Goal: Answer question/provide support: Share knowledge or assist other users

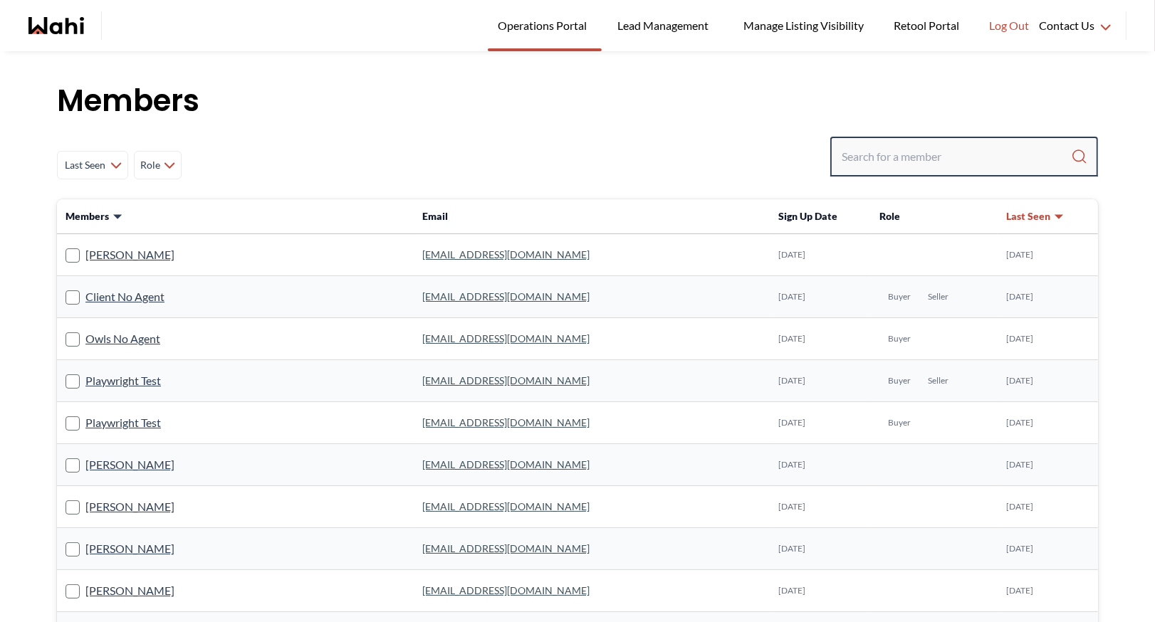
click at [867, 157] on input "Search input" at bounding box center [956, 157] width 229 height 26
type input "behnam"
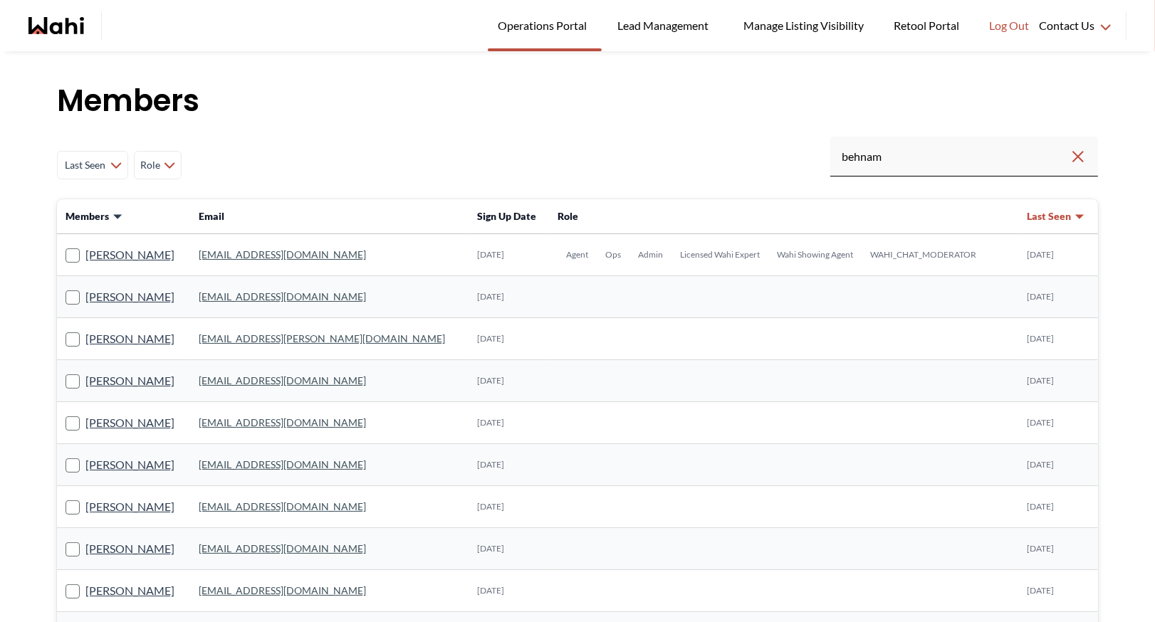
click at [262, 254] on link "behnam.fazili@wahi.com" at bounding box center [282, 255] width 167 height 12
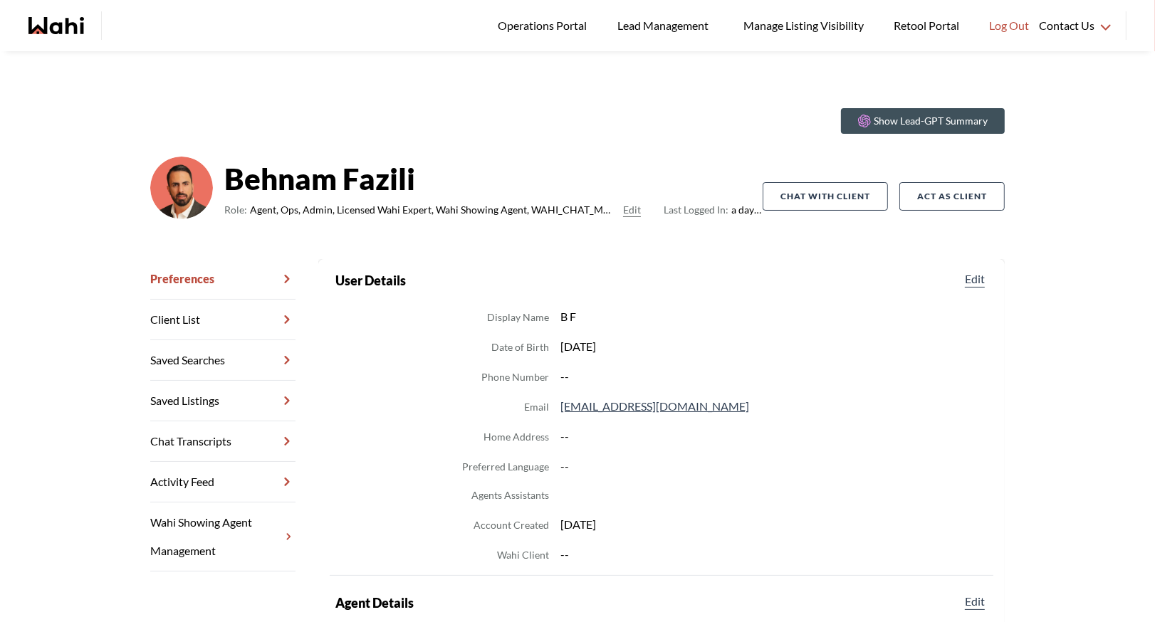
click at [213, 454] on link "Chat Transcripts" at bounding box center [222, 442] width 145 height 41
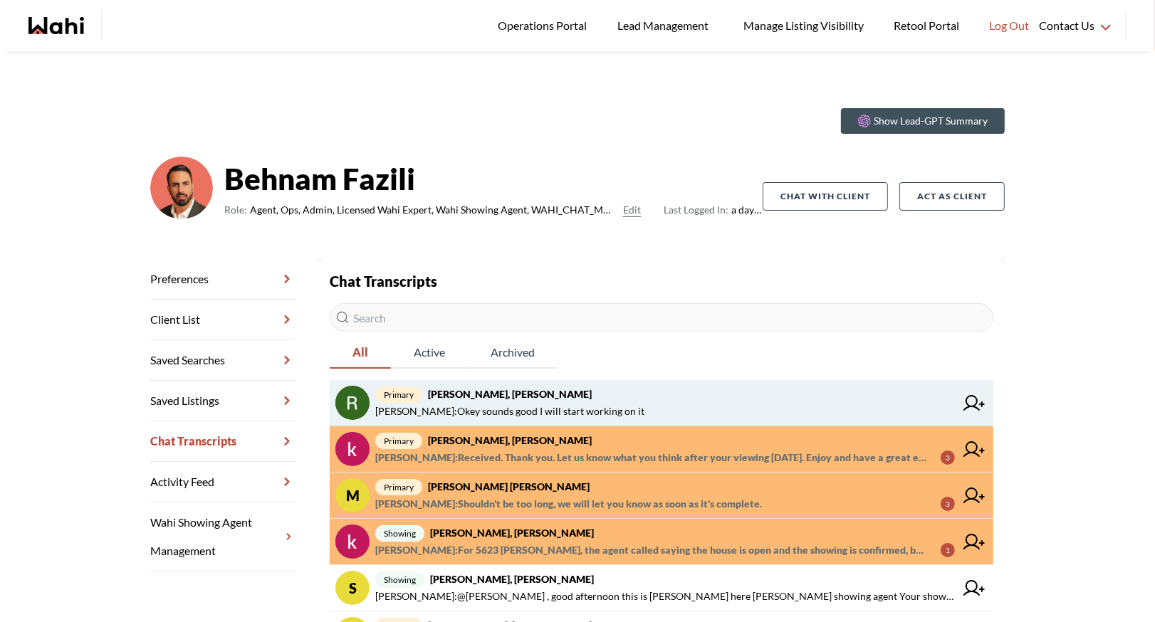
click at [518, 395] on strong "[PERSON_NAME], [PERSON_NAME]" at bounding box center [510, 394] width 164 height 12
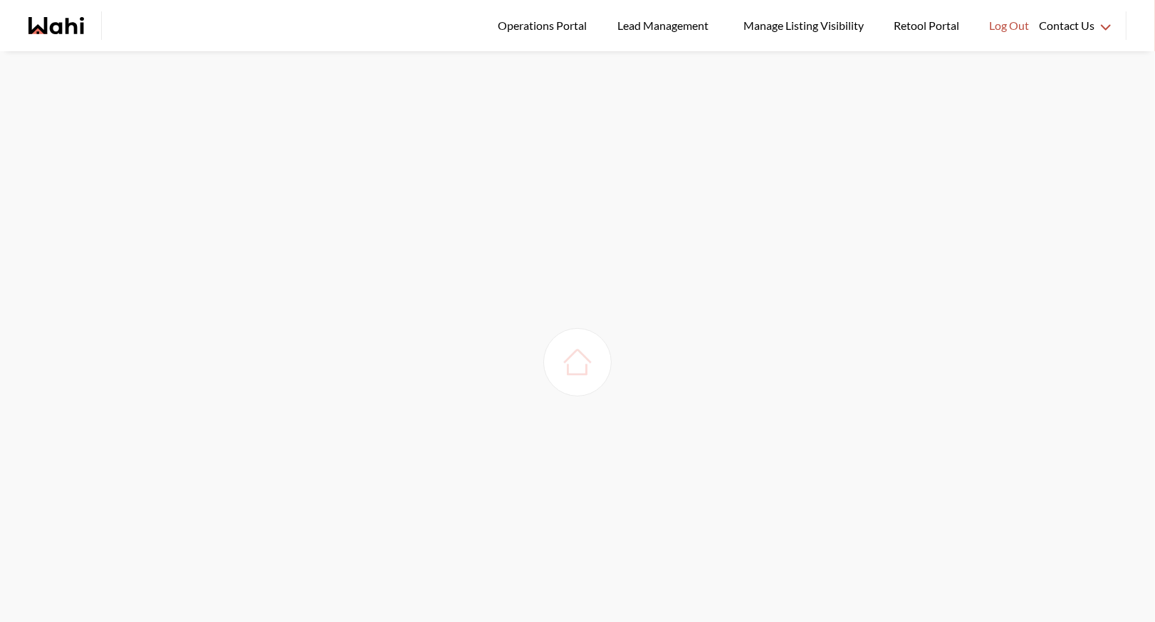
click at [585, 364] on img at bounding box center [578, 363] width 40 height 40
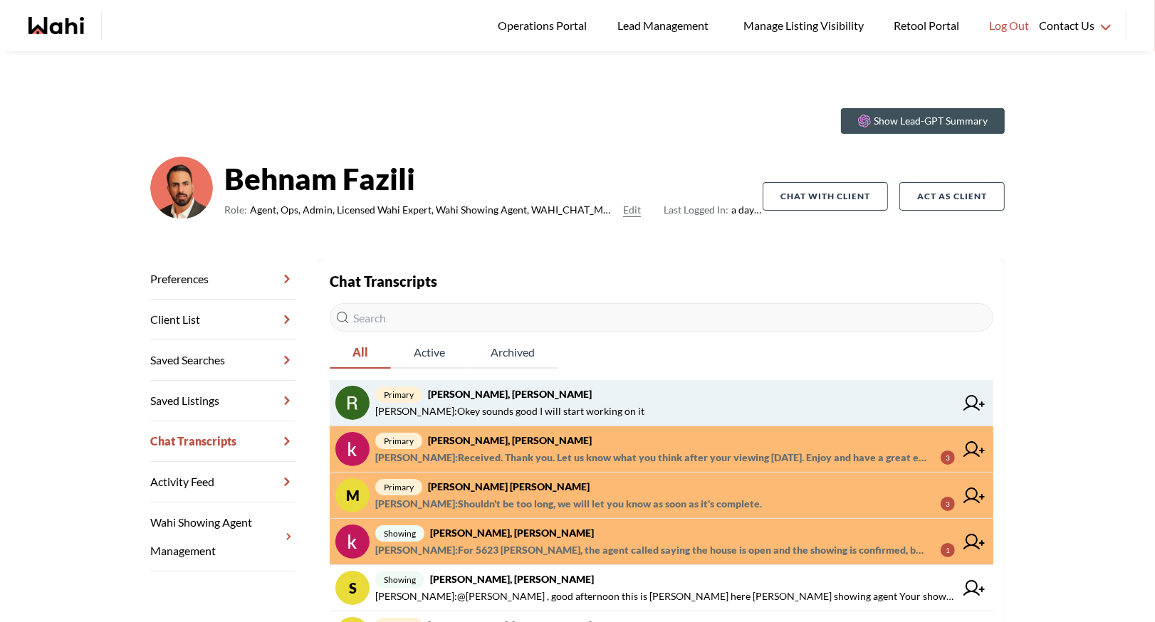
click at [484, 402] on span "primary [PERSON_NAME], [PERSON_NAME]" at bounding box center [665, 394] width 580 height 17
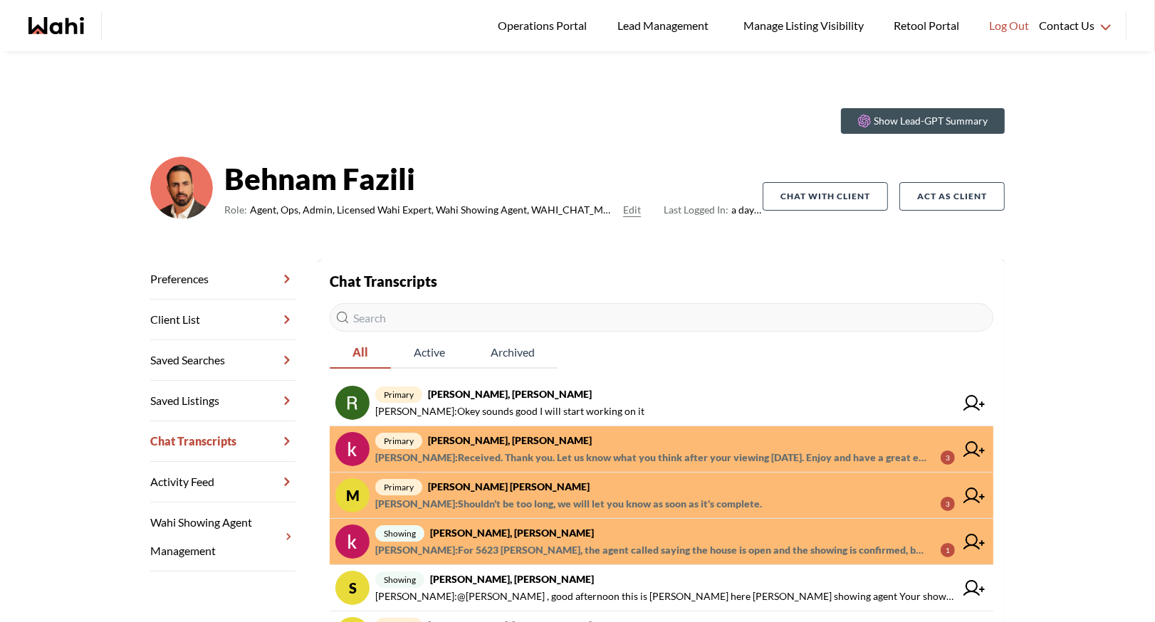
click at [610, 482] on span "primary Muhammad Ali Zaheer, Behnam" at bounding box center [665, 487] width 580 height 17
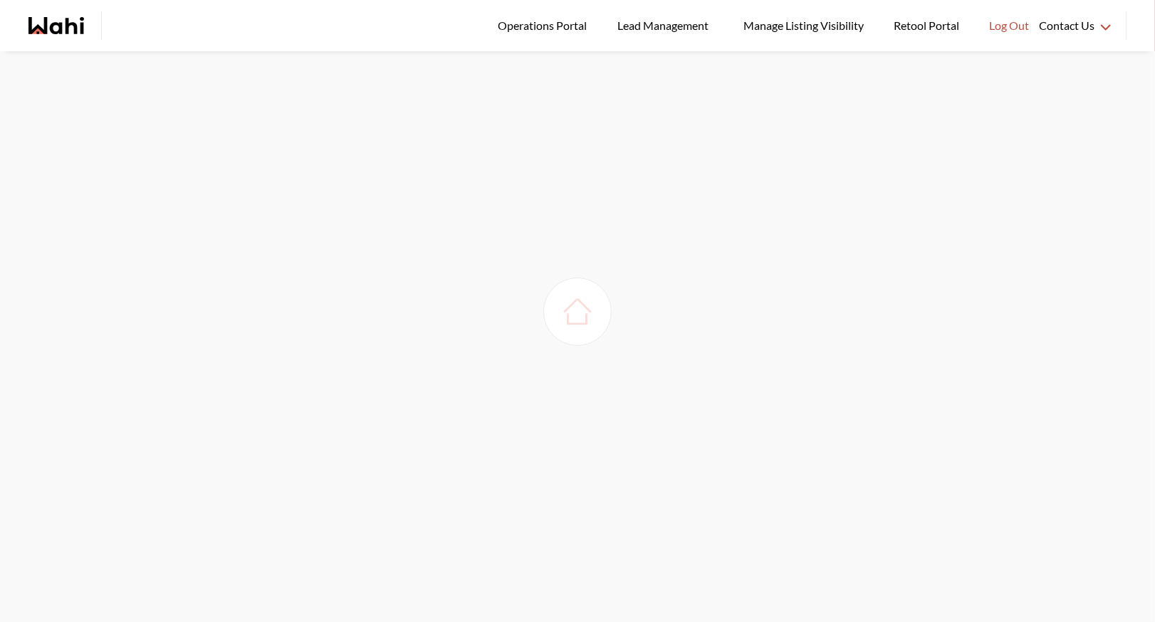
scroll to position [51, 0]
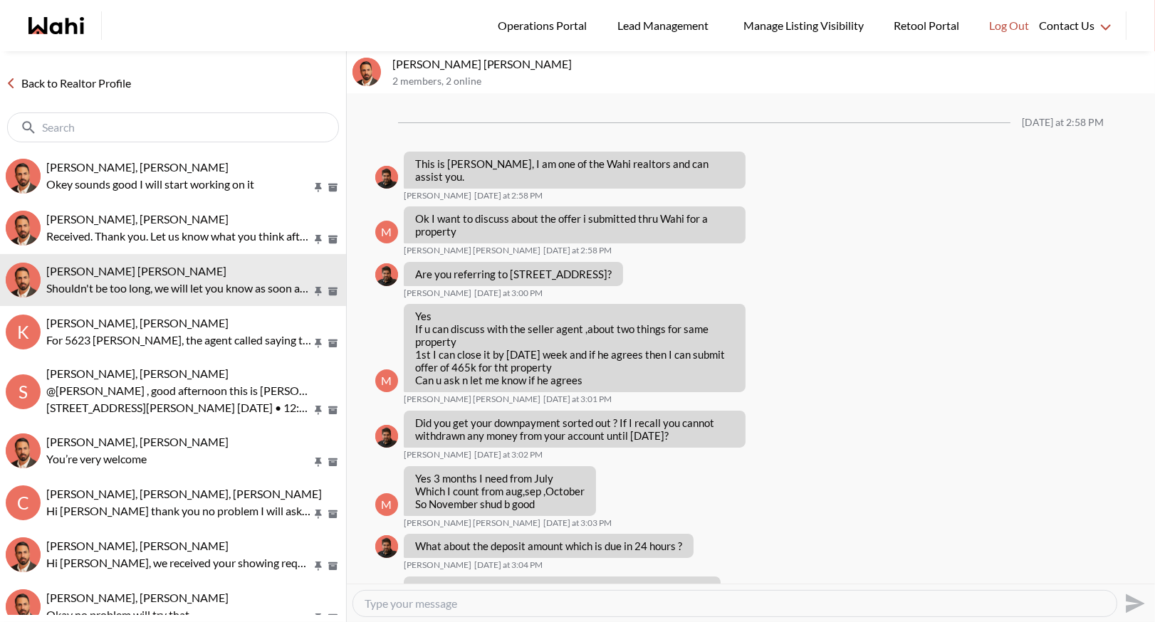
scroll to position [857, 0]
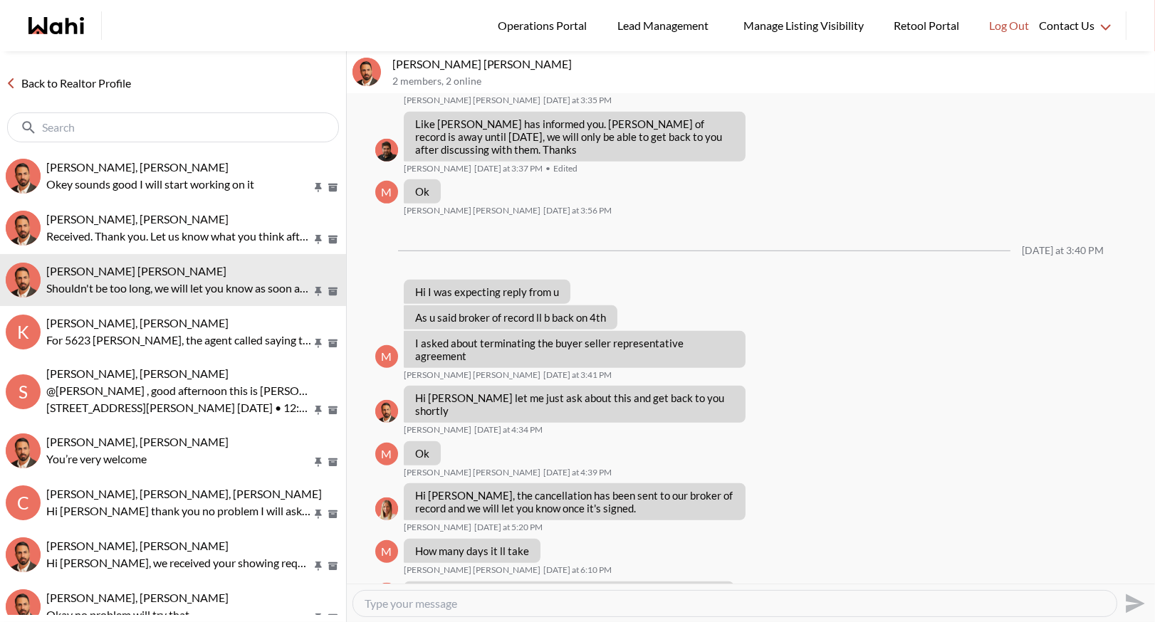
click at [63, 74] on link "Back to Realtor Profile" at bounding box center [68, 83] width 137 height 19
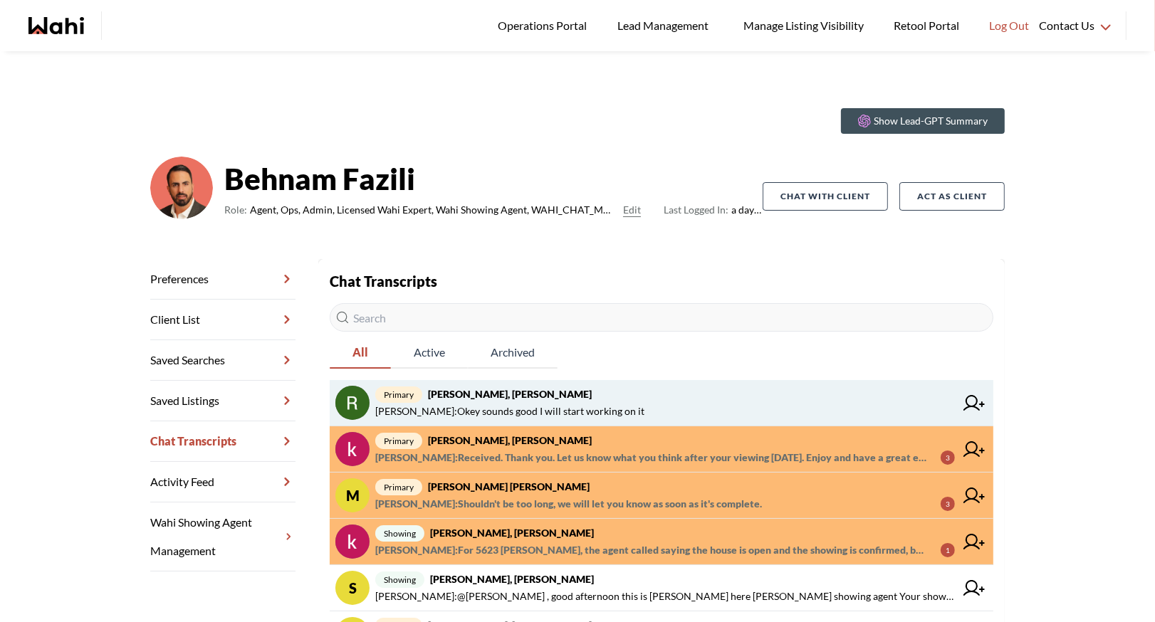
click at [580, 393] on span "primary [PERSON_NAME], [PERSON_NAME]" at bounding box center [665, 394] width 580 height 17
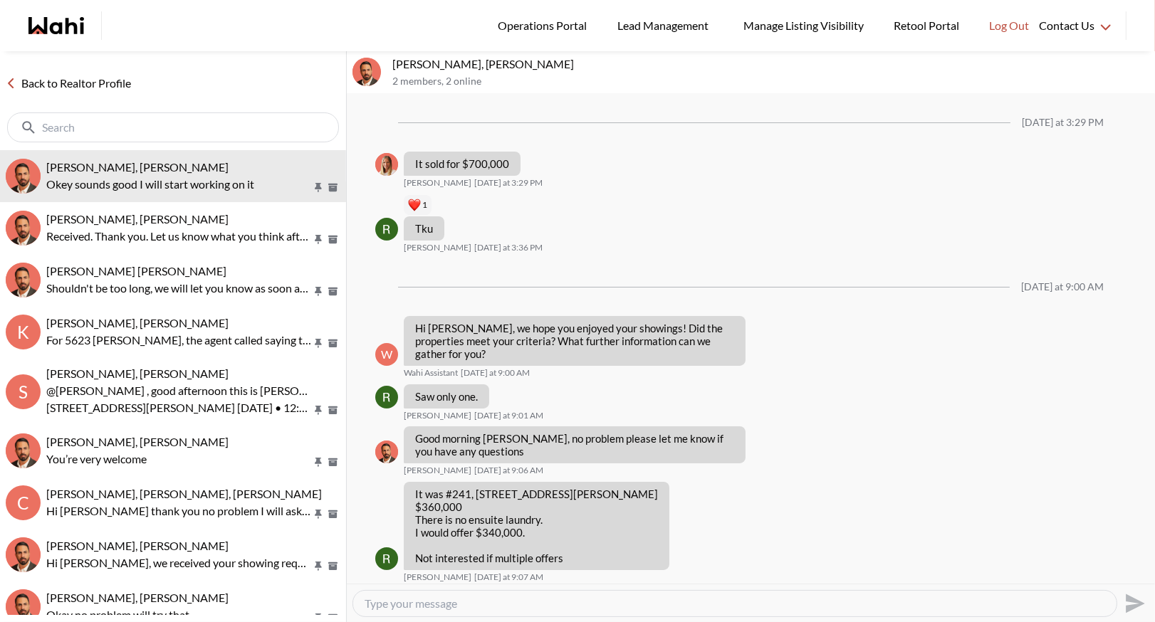
scroll to position [1197, 0]
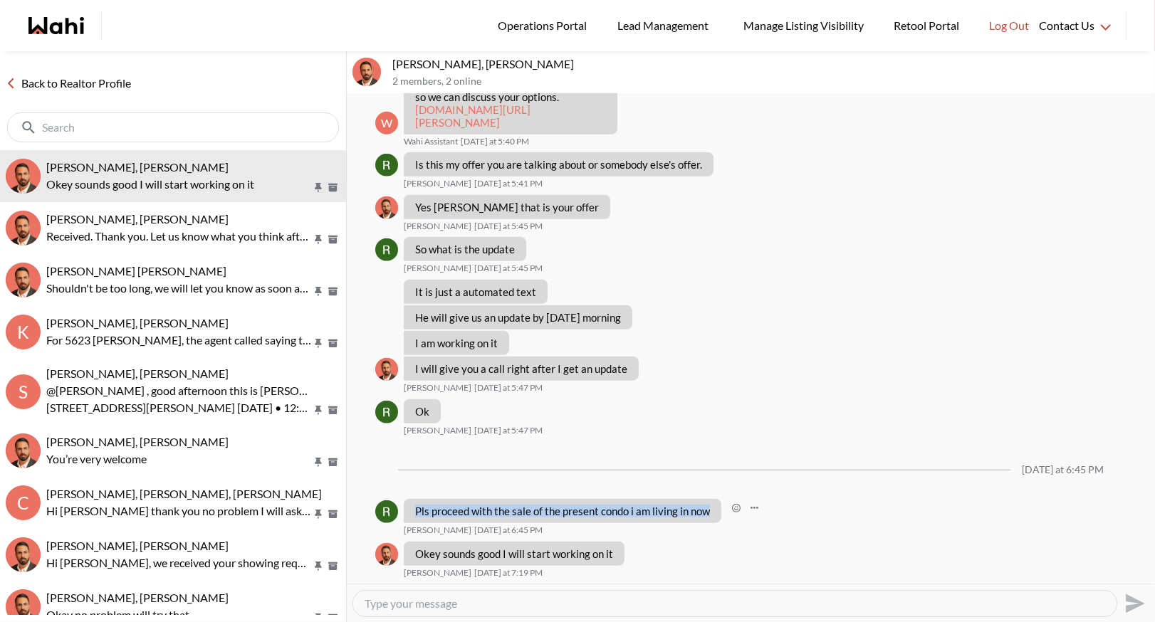
drag, startPoint x: 416, startPoint y: 511, endPoint x: 612, endPoint y: 528, distance: 196.6
click at [613, 529] on div "Pls proceed with the sale of the present condo i am living in now [PERSON_NAME]…" at bounding box center [750, 517] width 751 height 37
click at [600, 526] on div "Pls proceed with the sale of the present condo i am living in now [PERSON_NAME]…" at bounding box center [750, 517] width 751 height 37
drag, startPoint x: 417, startPoint y: 554, endPoint x: 614, endPoint y: 561, distance: 197.4
click at [614, 561] on div "Okey sounds good I will start working on it" at bounding box center [514, 554] width 221 height 24
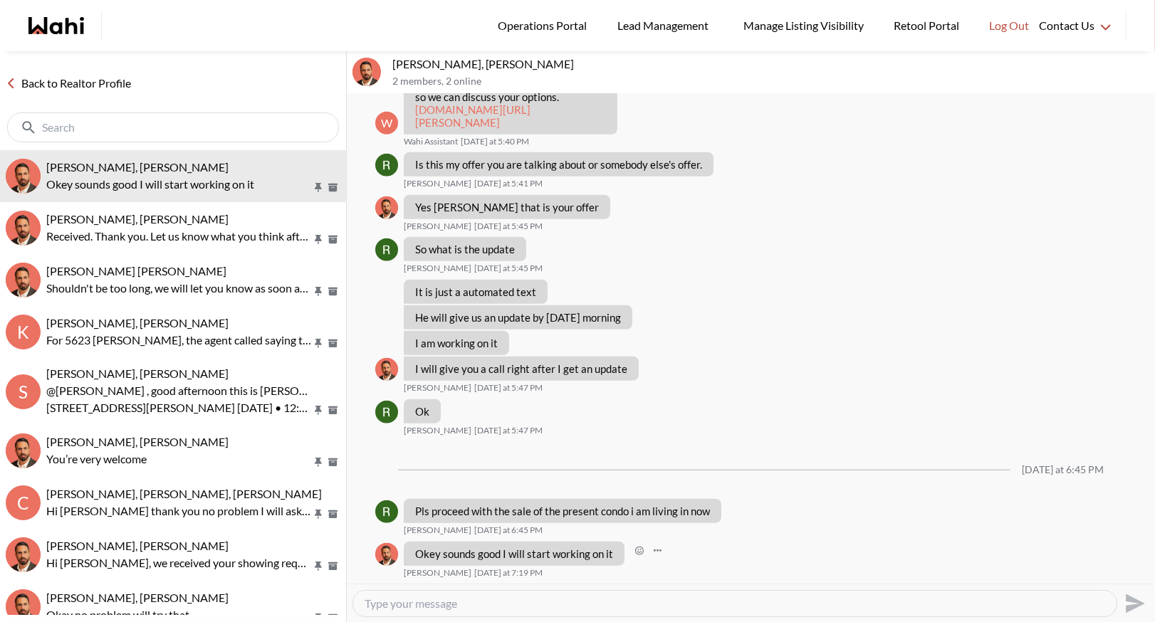
click at [613, 566] on div "Okey sounds good I will start working on it Behnam Fazili Today at 7:19 PM" at bounding box center [750, 560] width 751 height 37
click at [88, 77] on link "Back to Realtor Profile" at bounding box center [68, 83] width 137 height 19
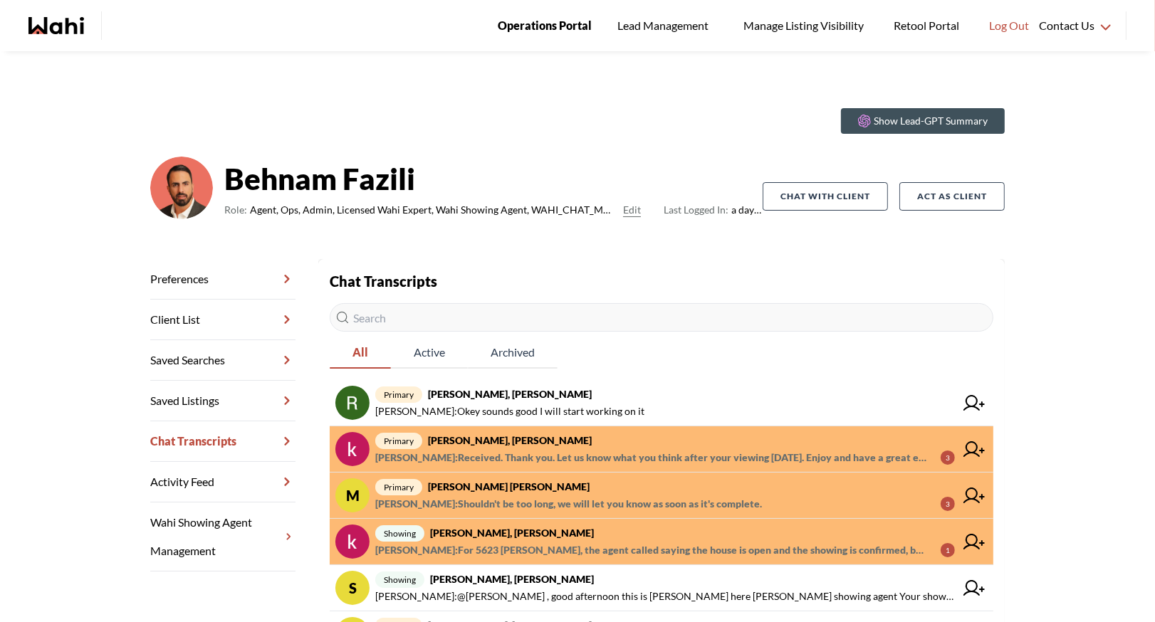
click at [538, 28] on span "Operations Portal" at bounding box center [545, 25] width 94 height 19
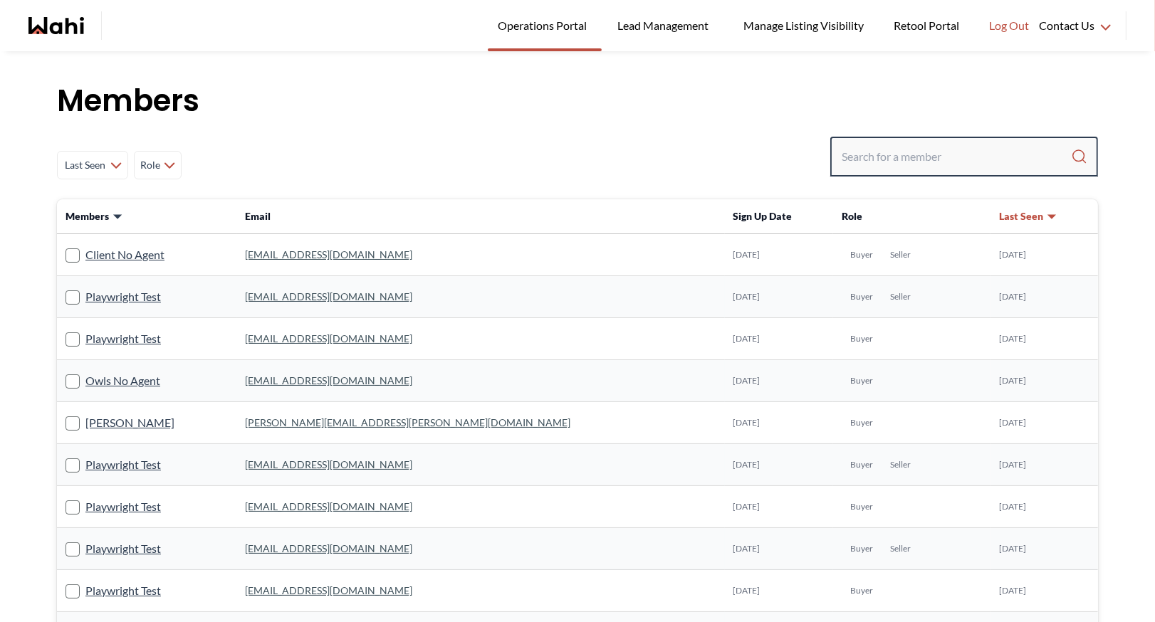
click at [853, 158] on input "Search input" at bounding box center [956, 157] width 229 height 26
type input "g"
type input "faraz"
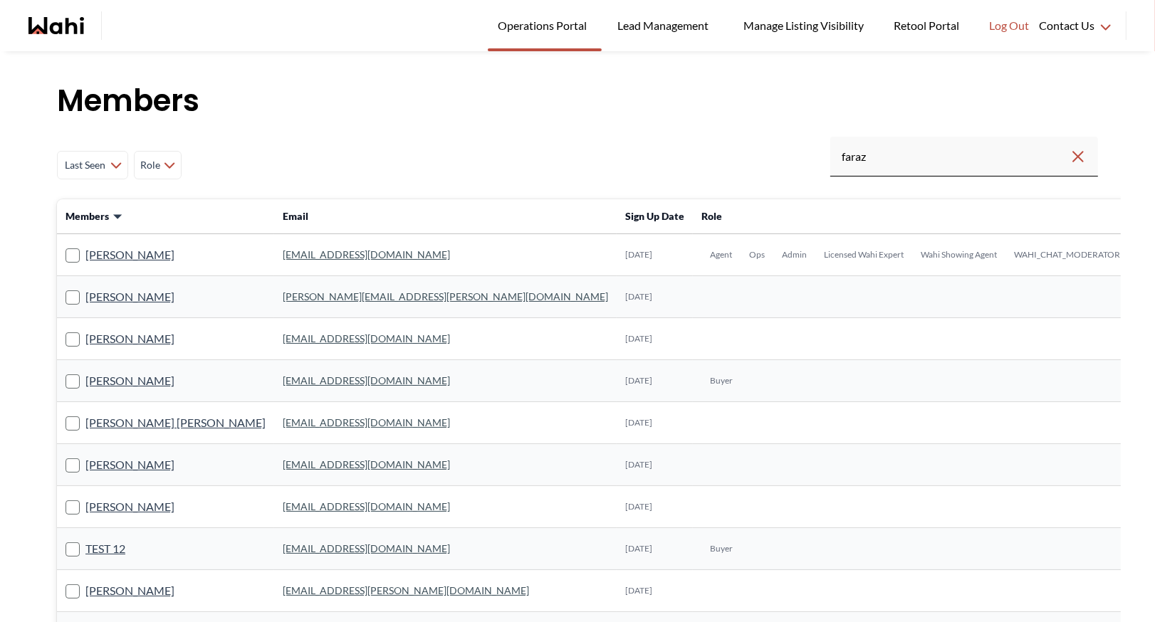
click at [301, 249] on link "faraz.azam@wahi.com" at bounding box center [366, 255] width 167 height 12
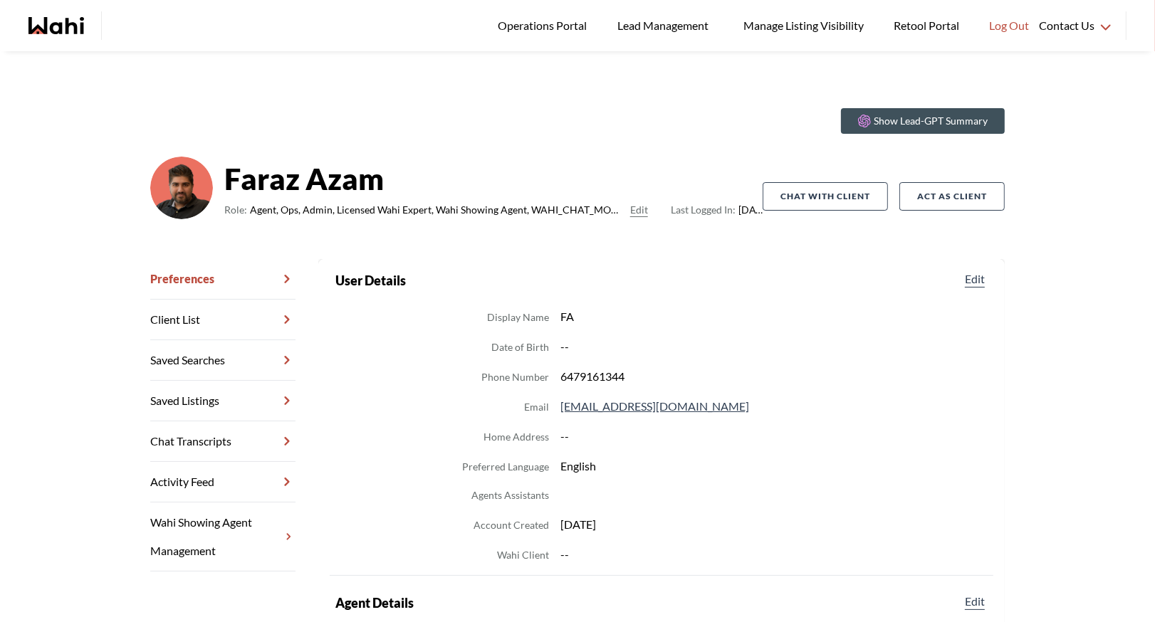
click at [182, 441] on link "Chat Transcripts" at bounding box center [222, 442] width 145 height 41
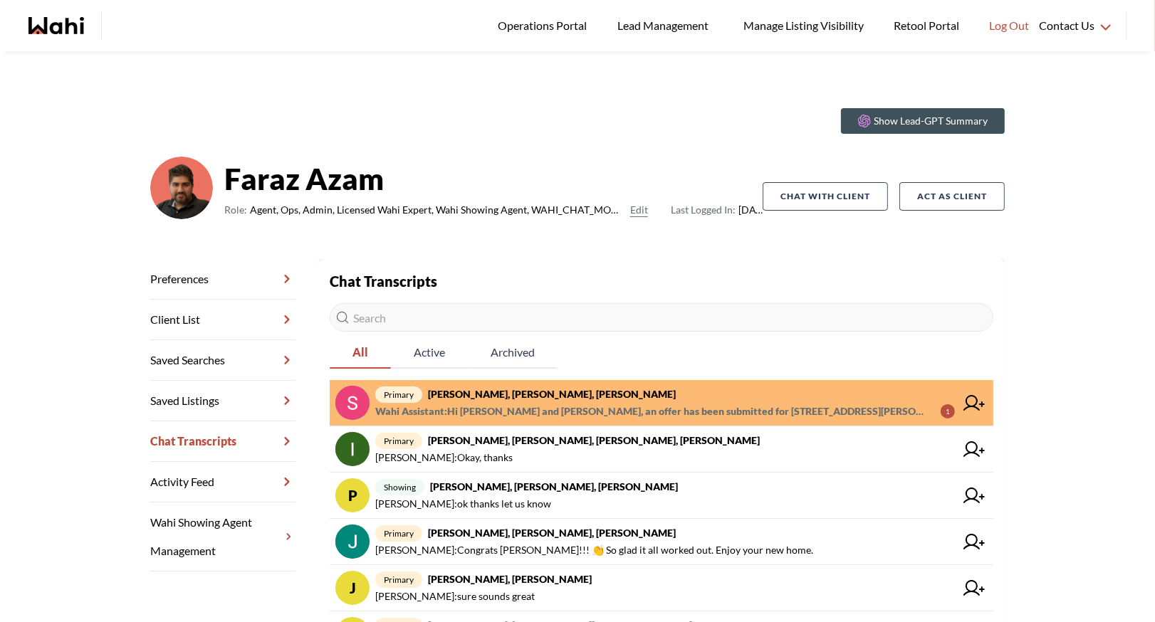
click at [533, 395] on strong "Sunil Murali, Ana Rodriguez, Faraz" at bounding box center [552, 394] width 248 height 12
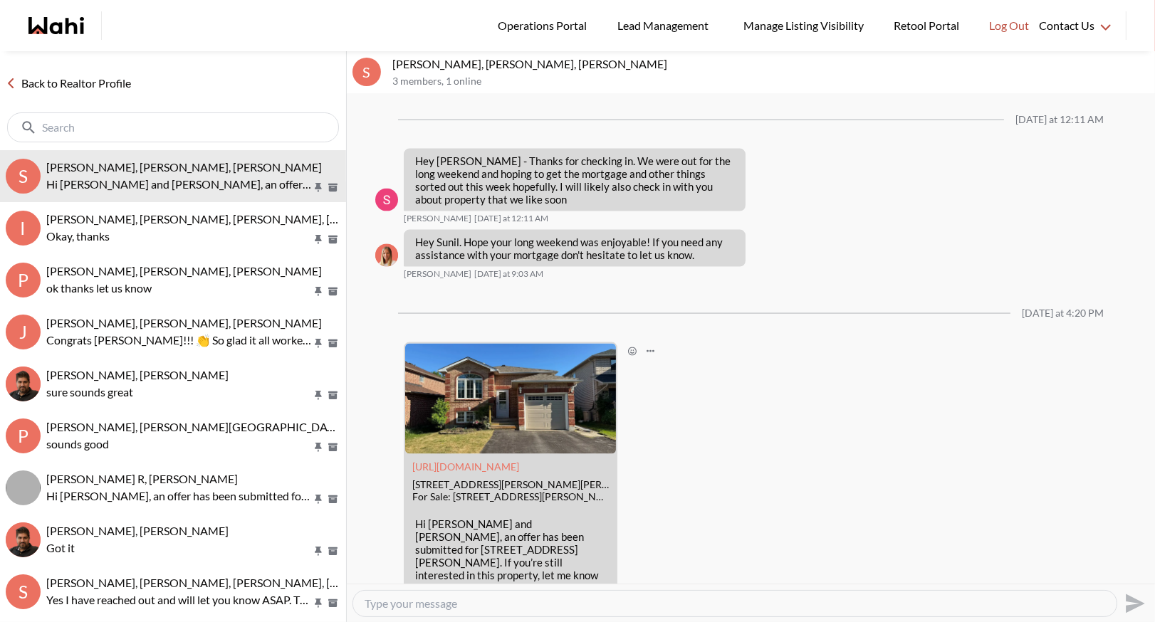
scroll to position [2108, 0]
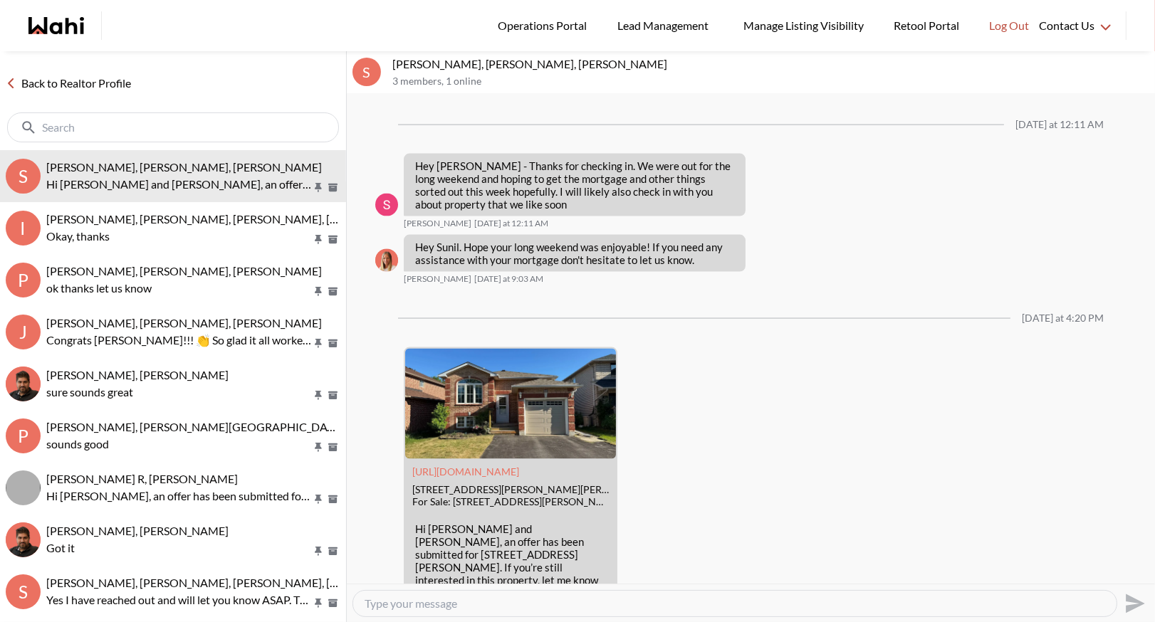
click at [24, 86] on link "Back to Realtor Profile" at bounding box center [68, 83] width 137 height 19
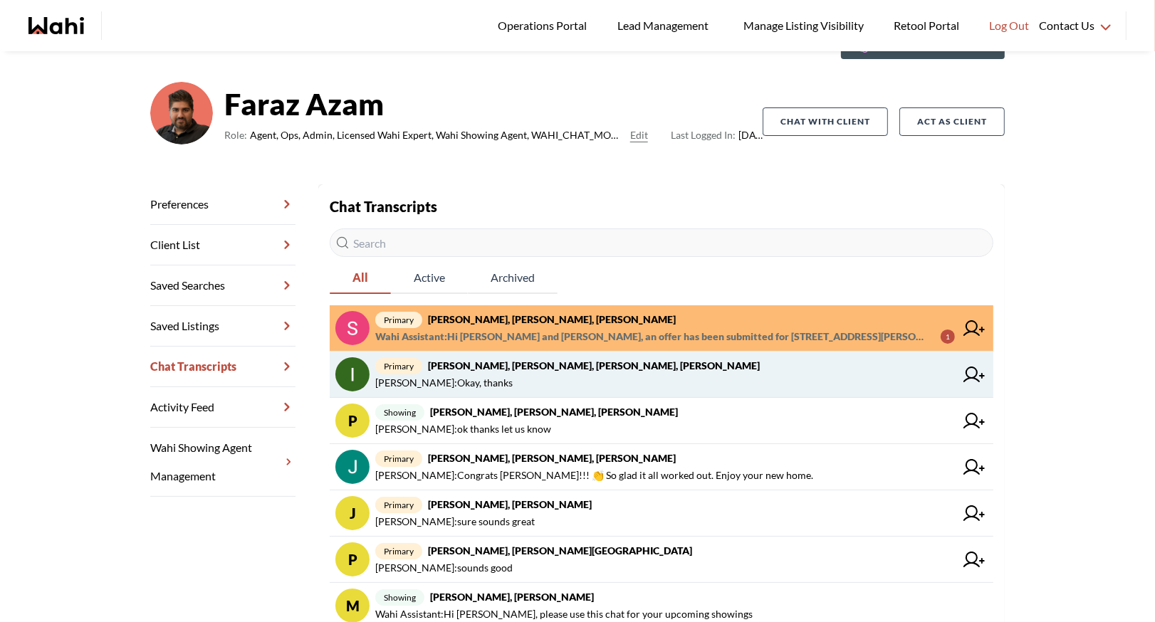
scroll to position [91, 0]
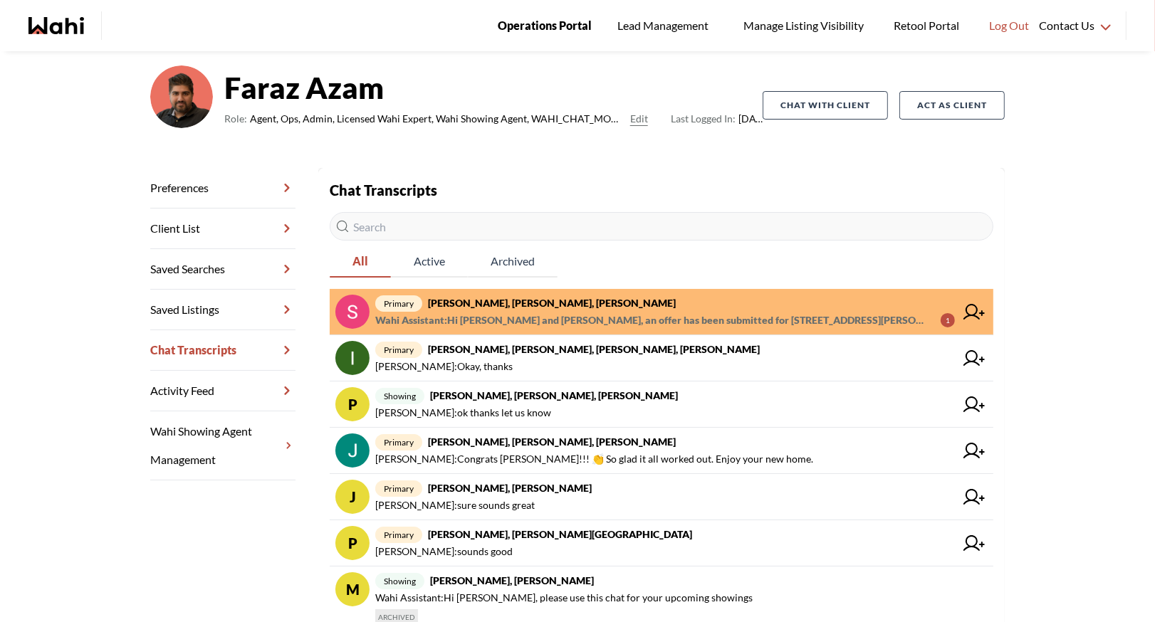
click at [535, 24] on span "Operations Portal" at bounding box center [545, 25] width 94 height 19
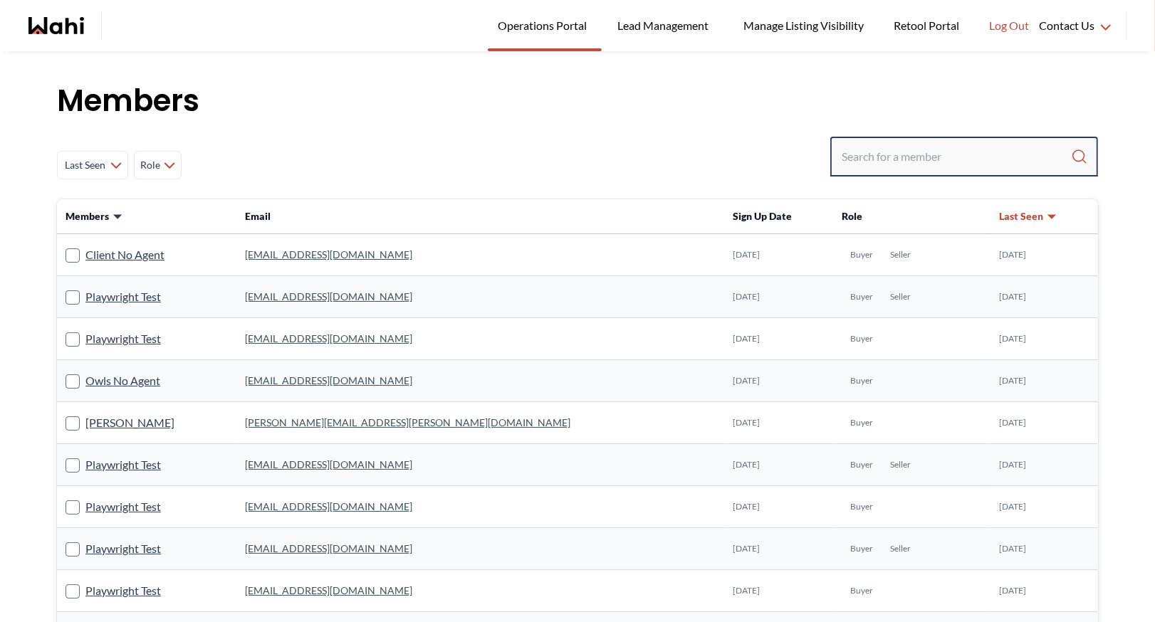
click at [917, 158] on input "Search input" at bounding box center [956, 157] width 229 height 26
type input "ryckman"
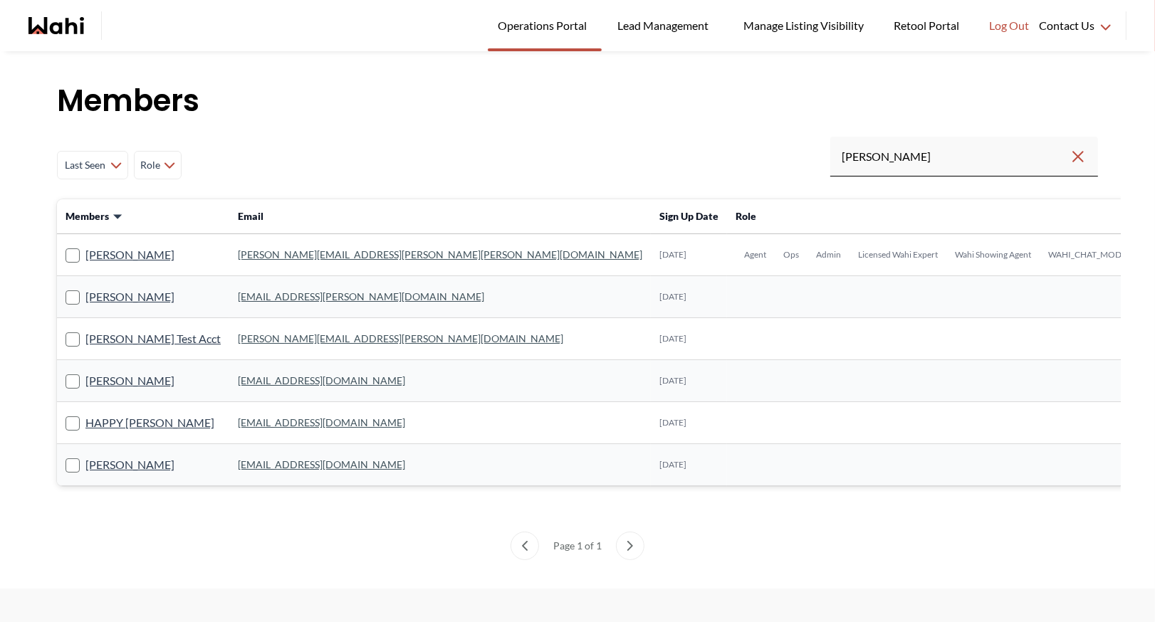
click at [238, 254] on link "michelle.williams@wahi.com" at bounding box center [440, 255] width 405 height 12
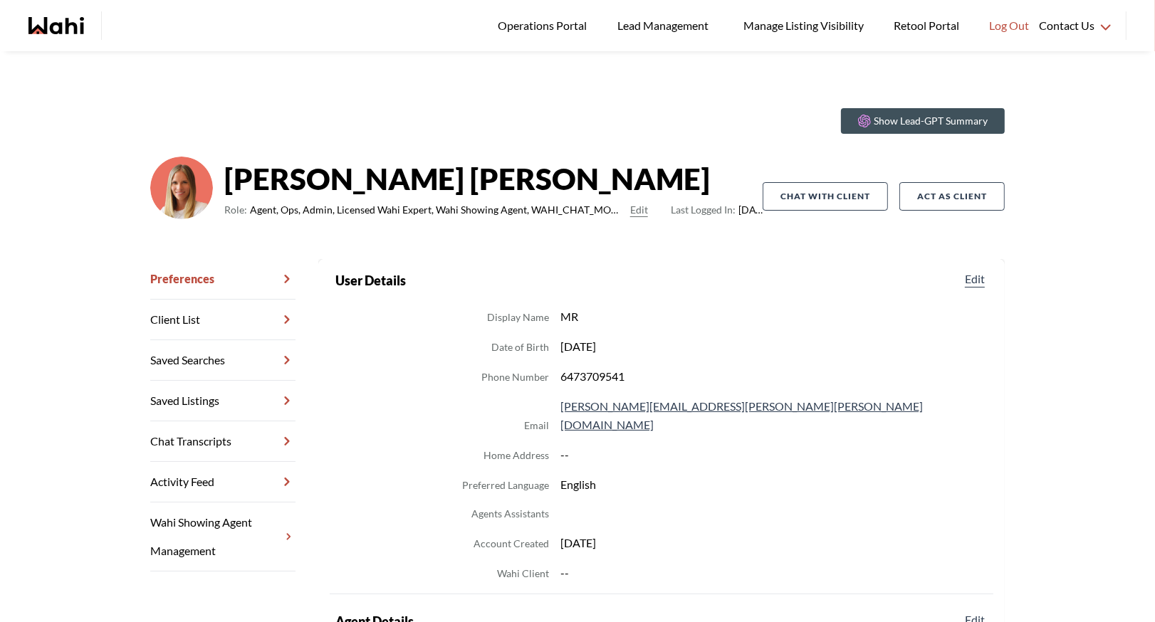
click at [215, 437] on link "Chat Transcripts" at bounding box center [222, 442] width 145 height 41
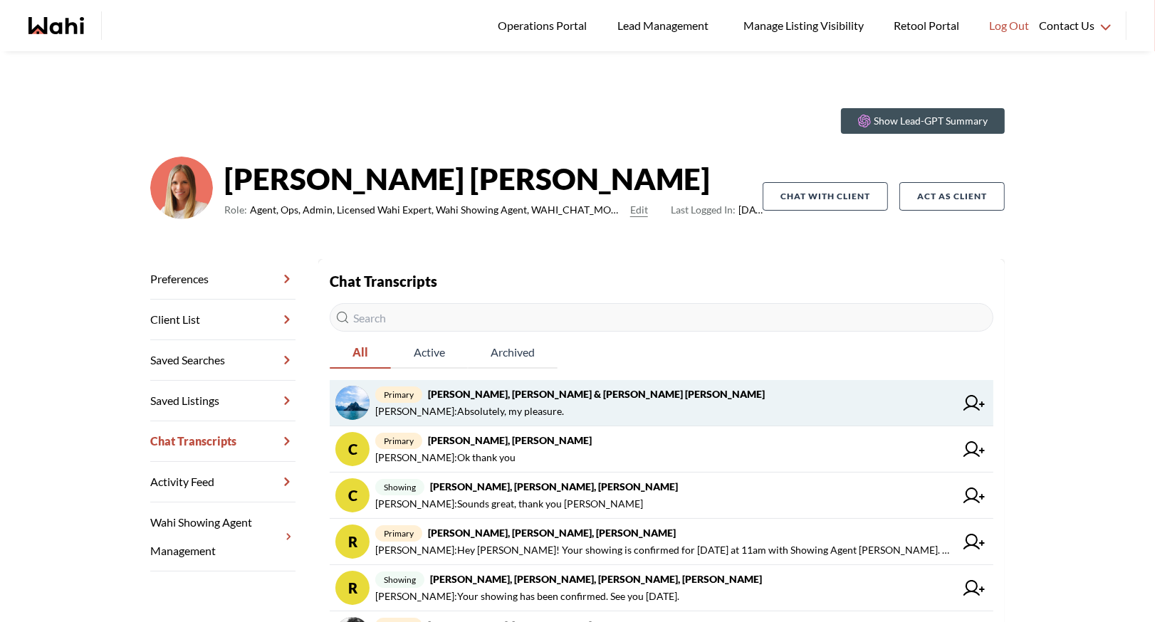
click at [711, 406] on span "Michelle Ryckman : Absolutely, my pleasure." at bounding box center [665, 411] width 580 height 17
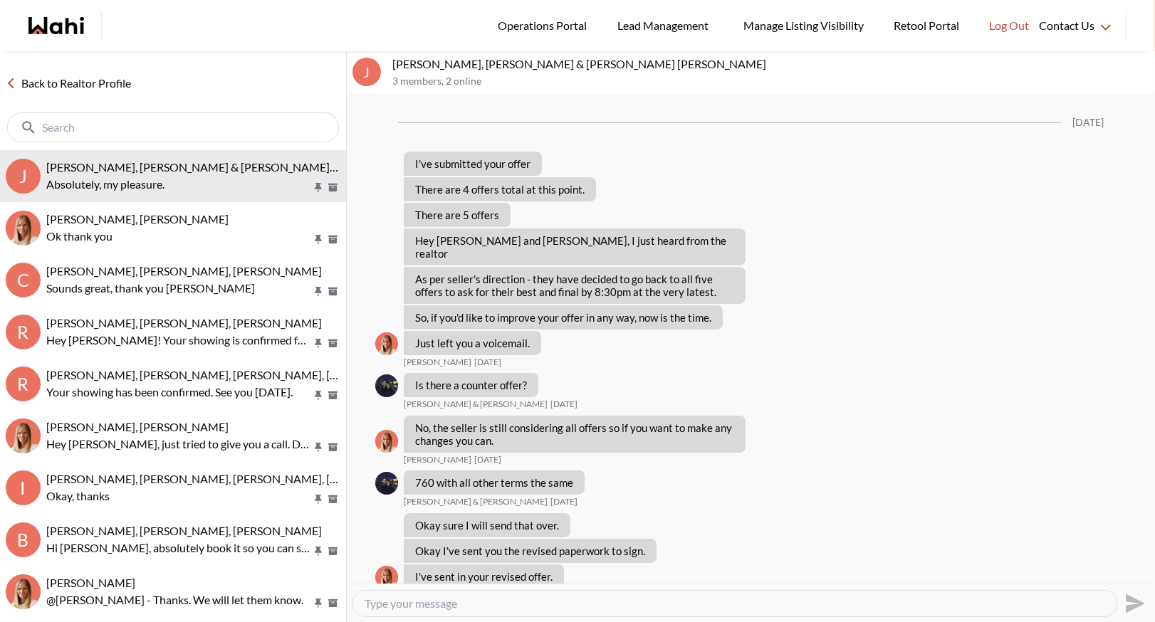
scroll to position [853, 0]
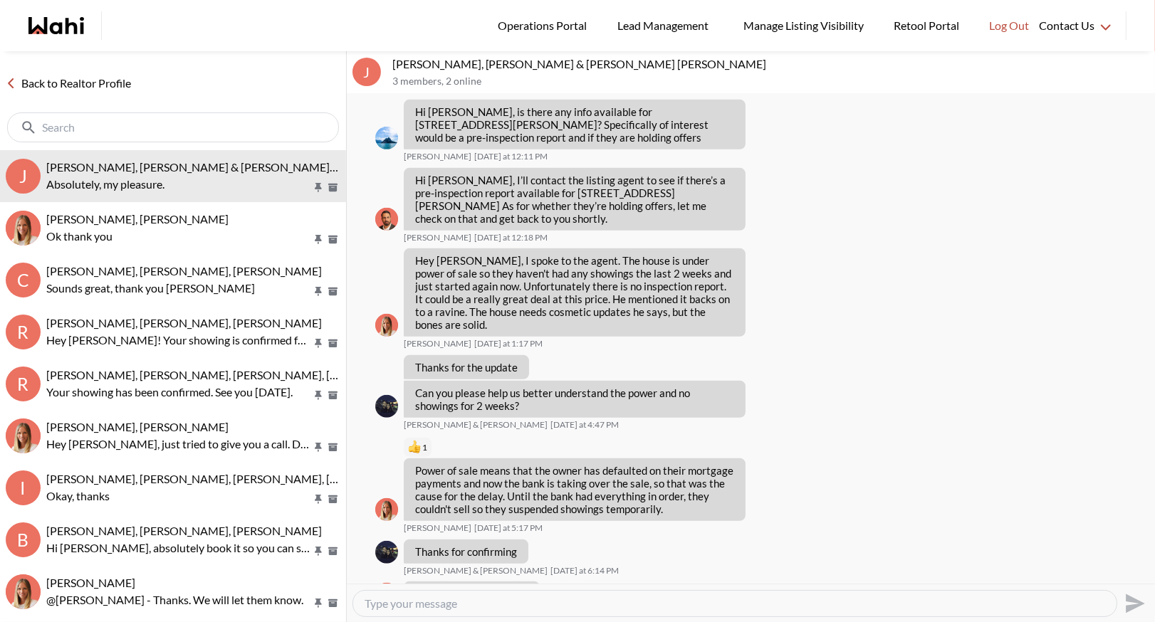
click at [58, 76] on link "Back to Realtor Profile" at bounding box center [68, 83] width 137 height 19
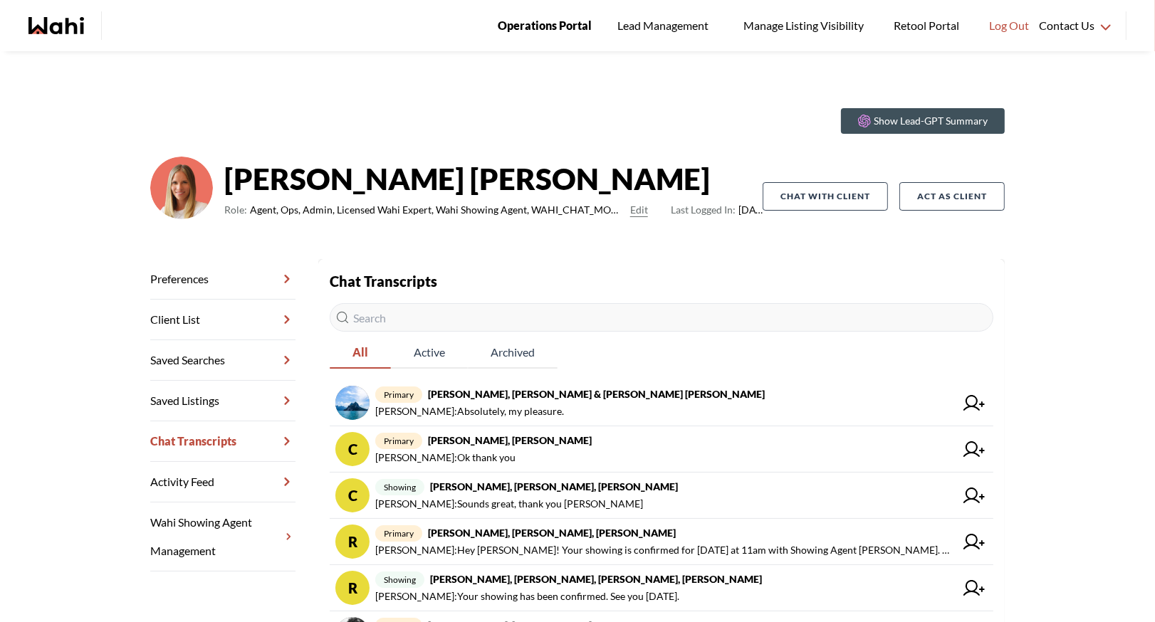
click at [551, 31] on span "Operations Portal" at bounding box center [545, 25] width 94 height 19
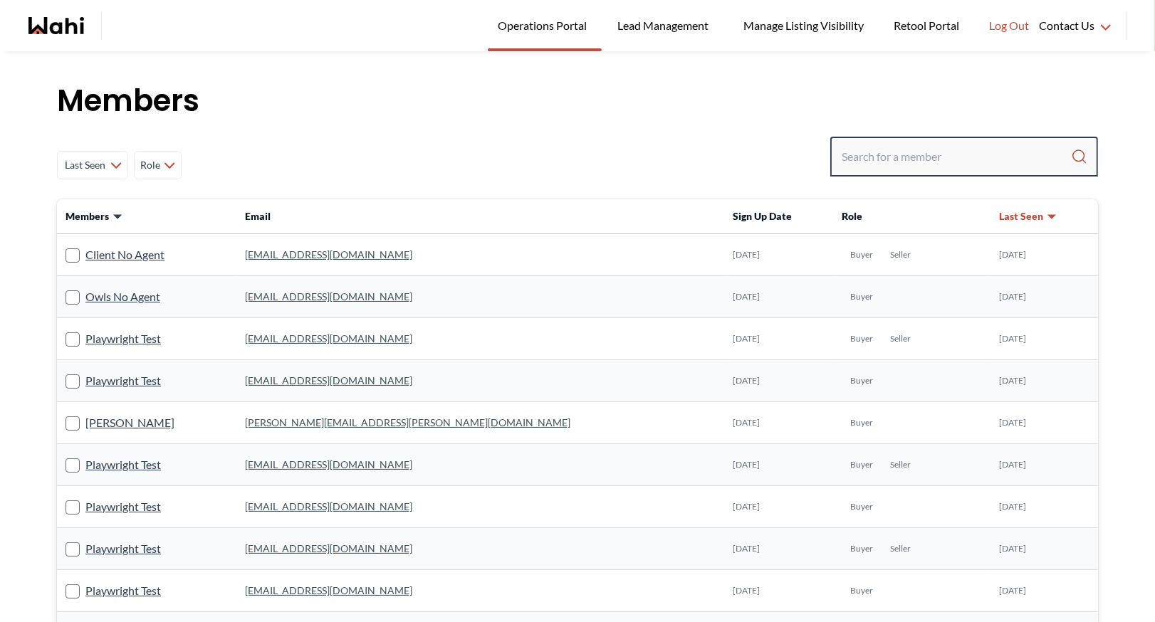
click at [895, 150] on input "Search input" at bounding box center [956, 157] width 229 height 26
type input "behnam"
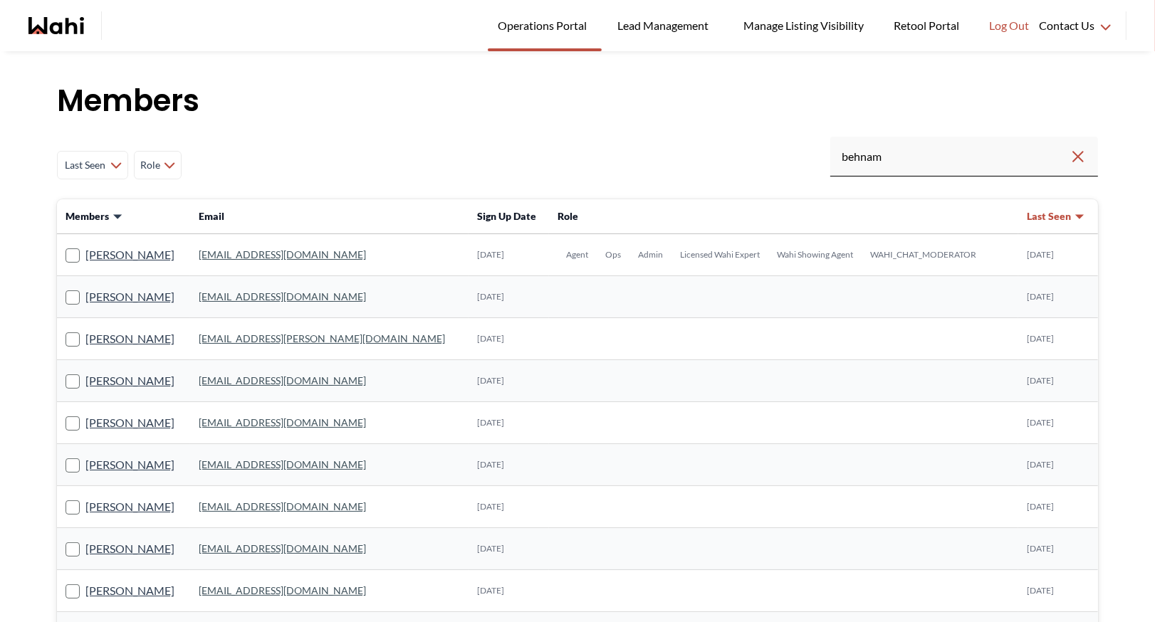
click at [254, 253] on link "behnam.fazili@wahi.com" at bounding box center [282, 255] width 167 height 12
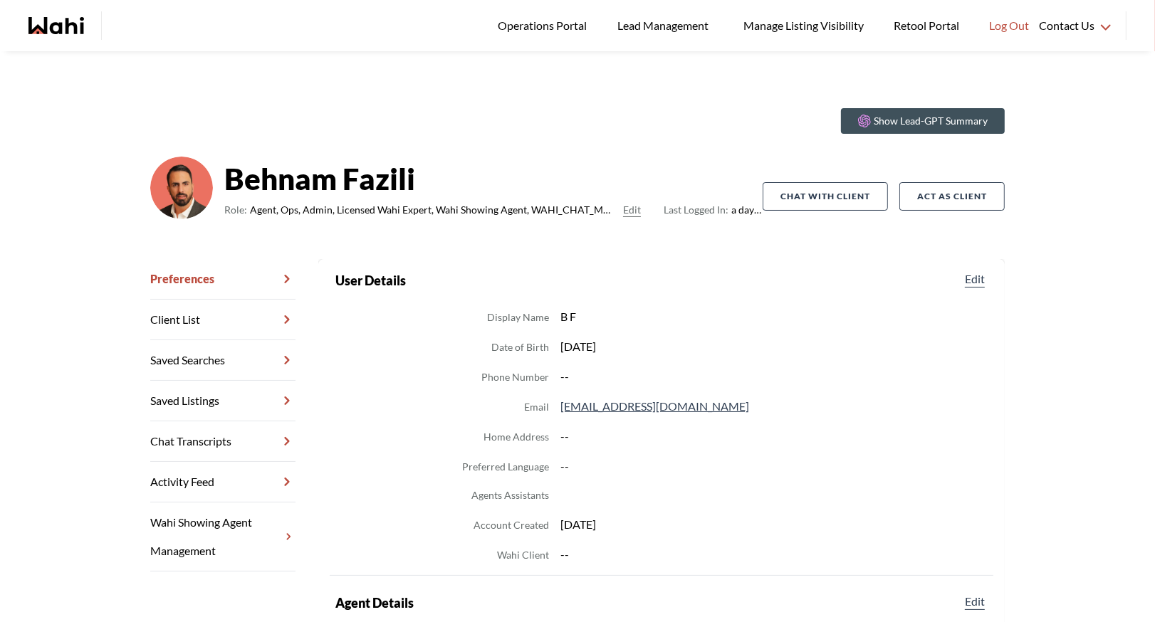
click at [199, 441] on link "Chat Transcripts" at bounding box center [222, 442] width 145 height 41
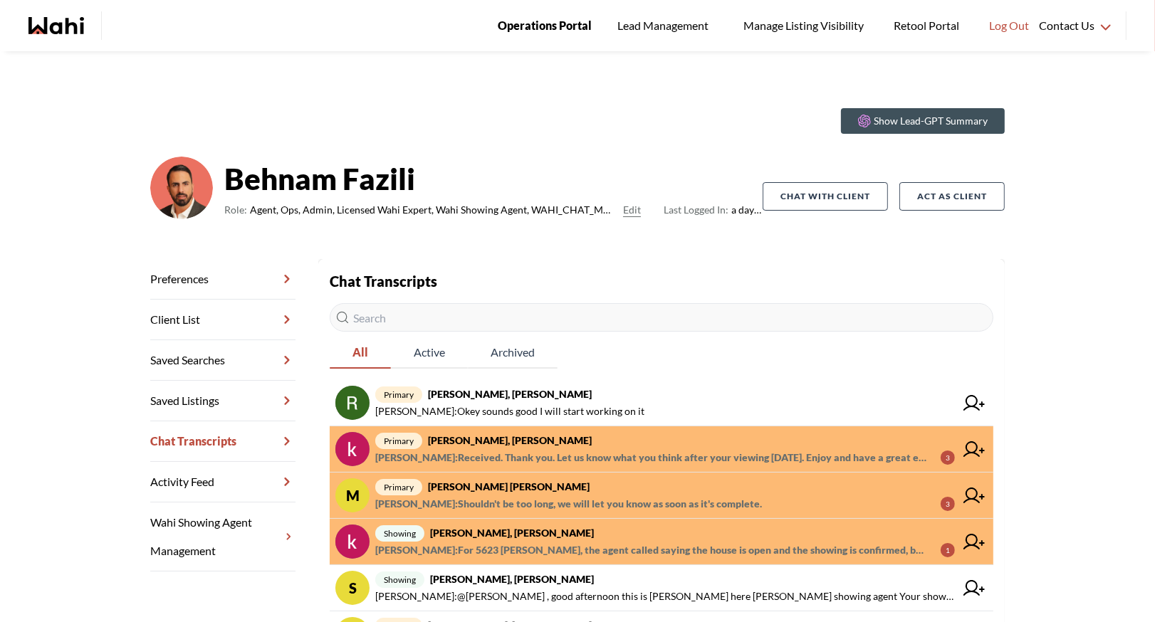
click at [530, 24] on span "Operations Portal" at bounding box center [545, 25] width 94 height 19
